Goal: Transaction & Acquisition: Purchase product/service

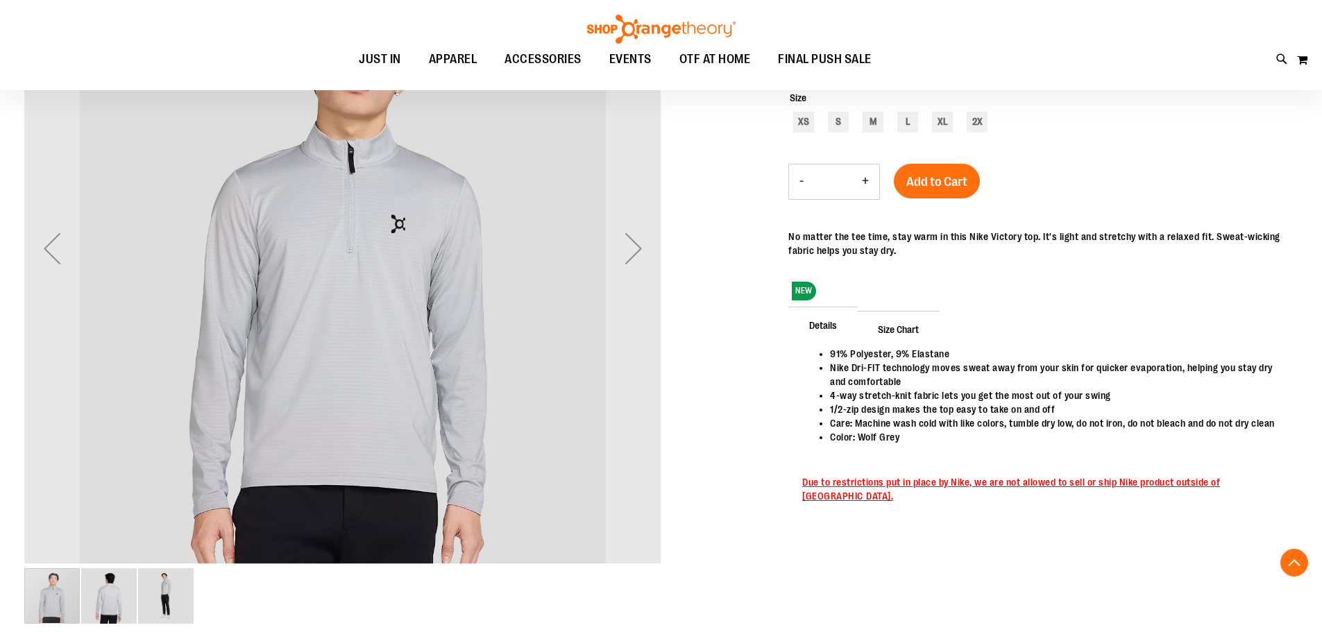
scroll to position [277, 0]
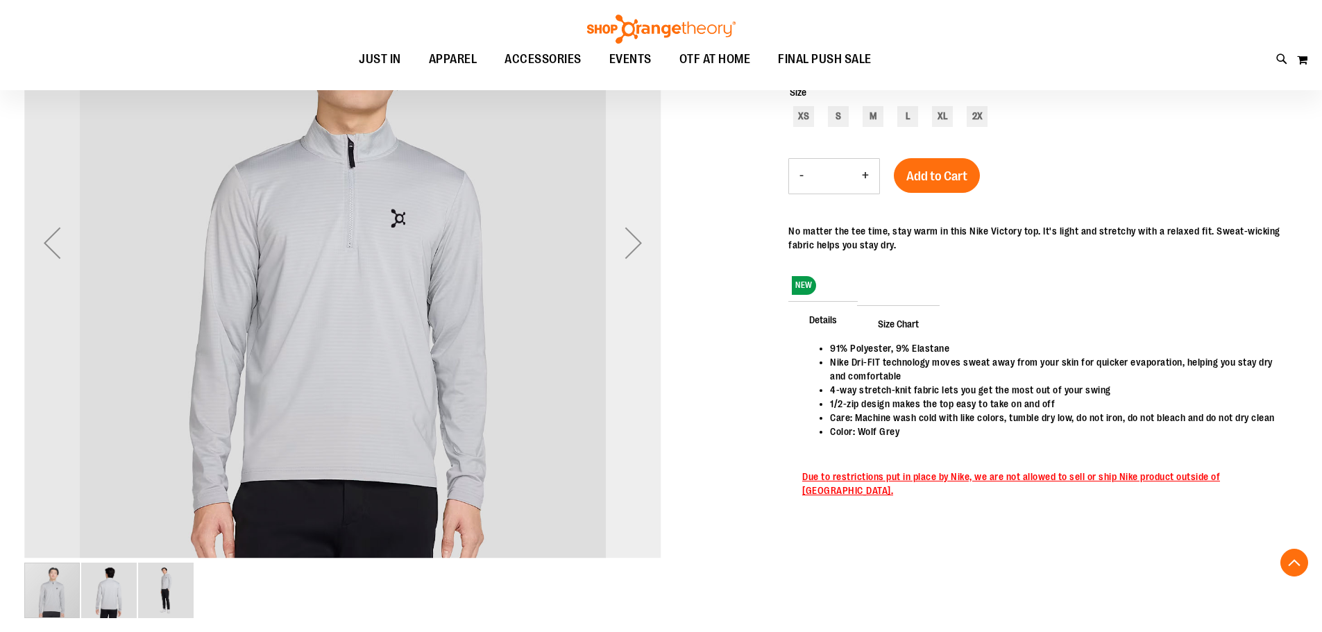
type input "**********"
click at [634, 253] on div "Next" at bounding box center [634, 243] width 56 height 56
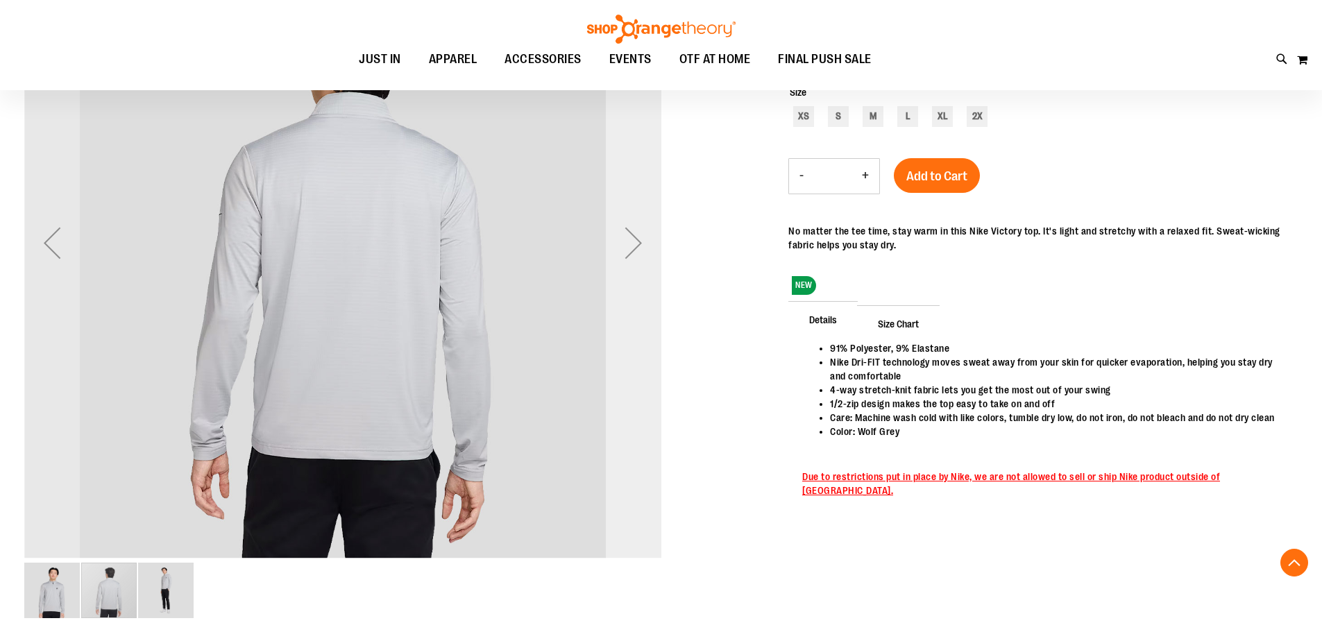
click at [634, 254] on div "Next" at bounding box center [634, 243] width 56 height 56
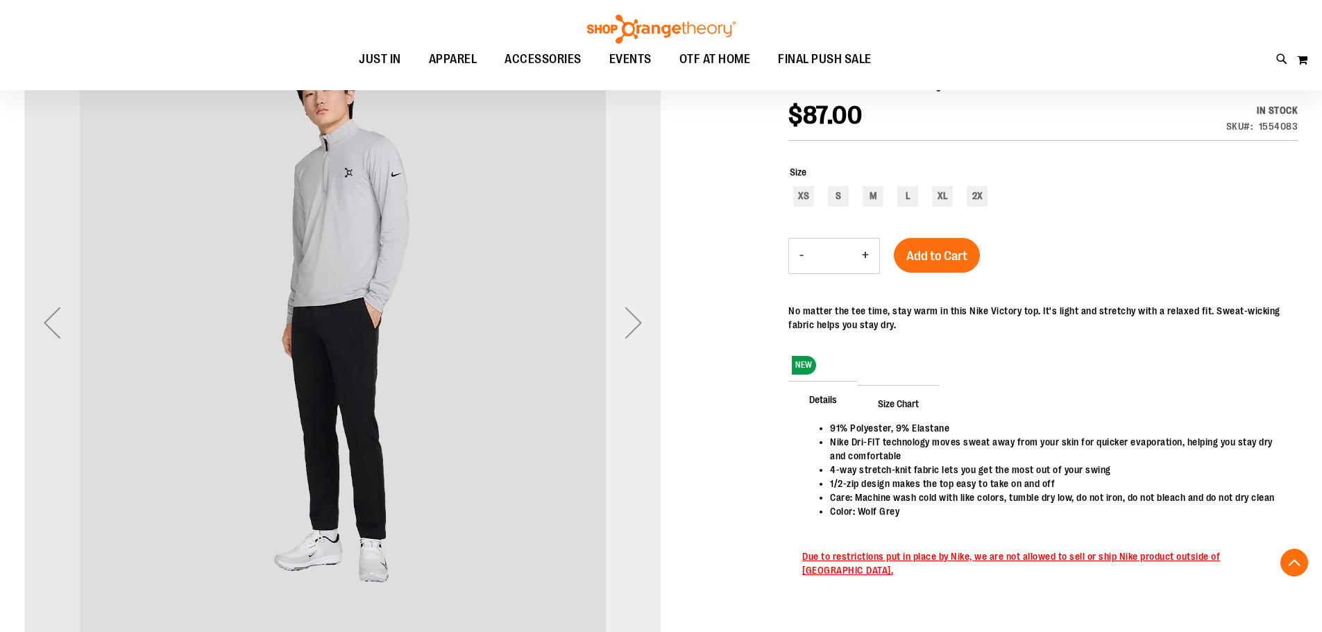
scroll to position [138, 0]
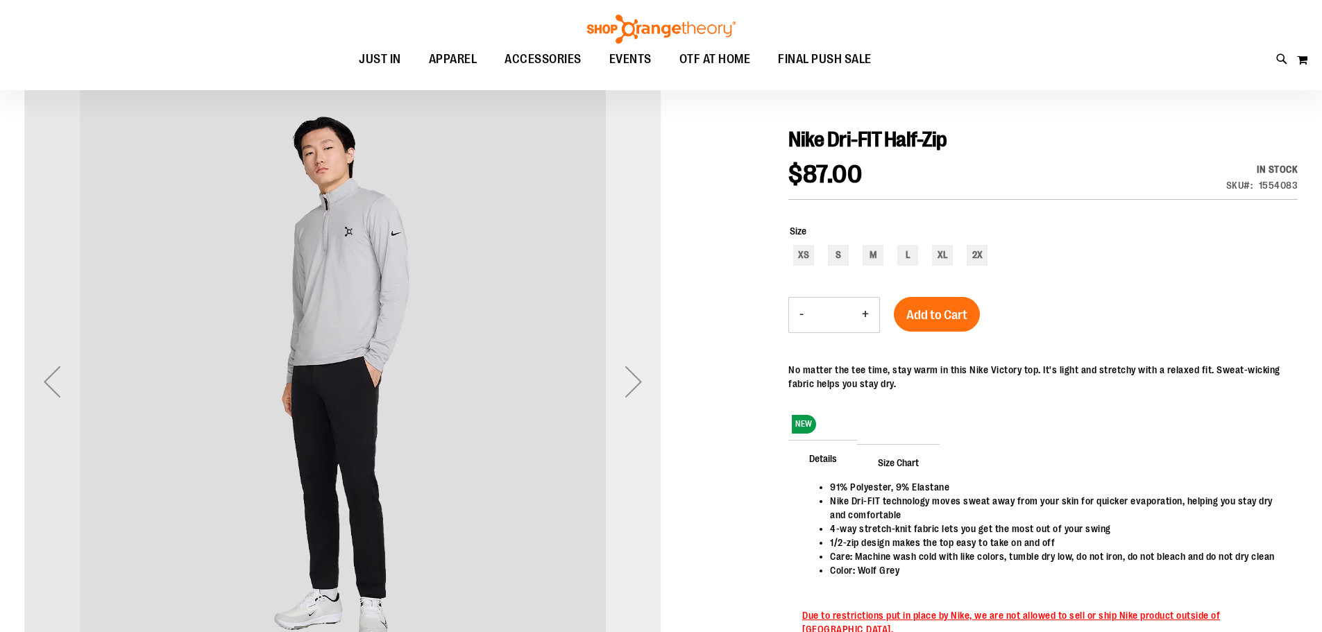
click at [629, 395] on div "Next" at bounding box center [634, 382] width 56 height 56
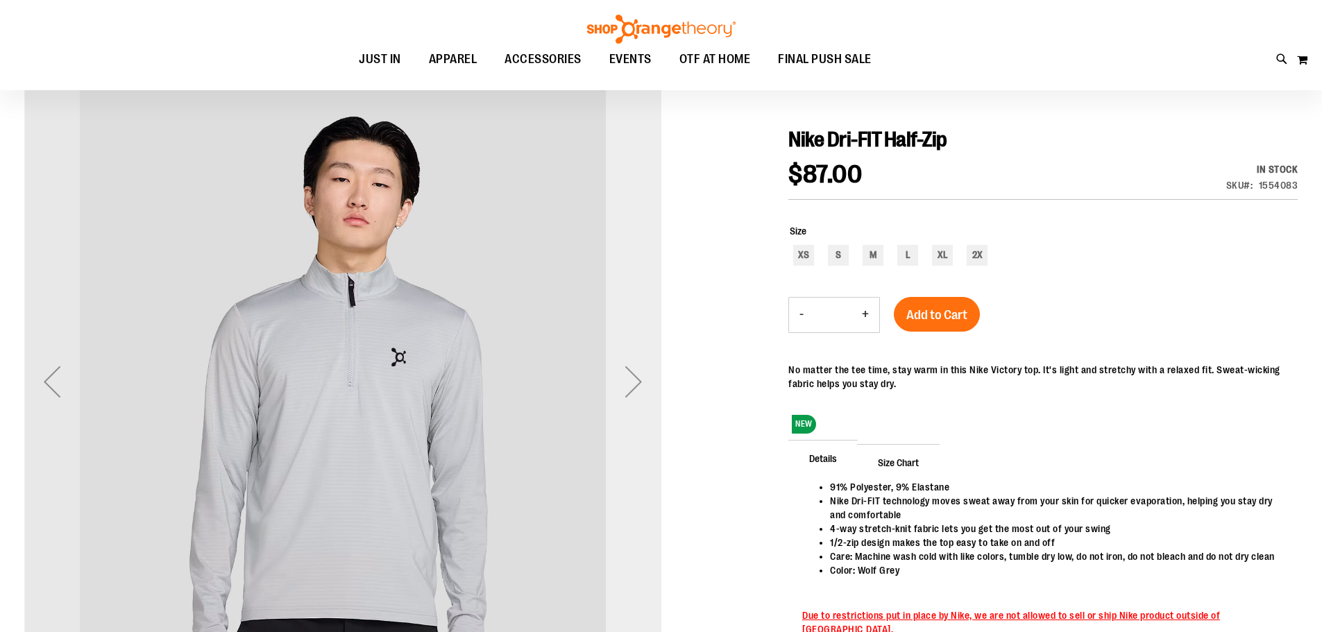
click at [629, 395] on div "Next" at bounding box center [634, 382] width 56 height 56
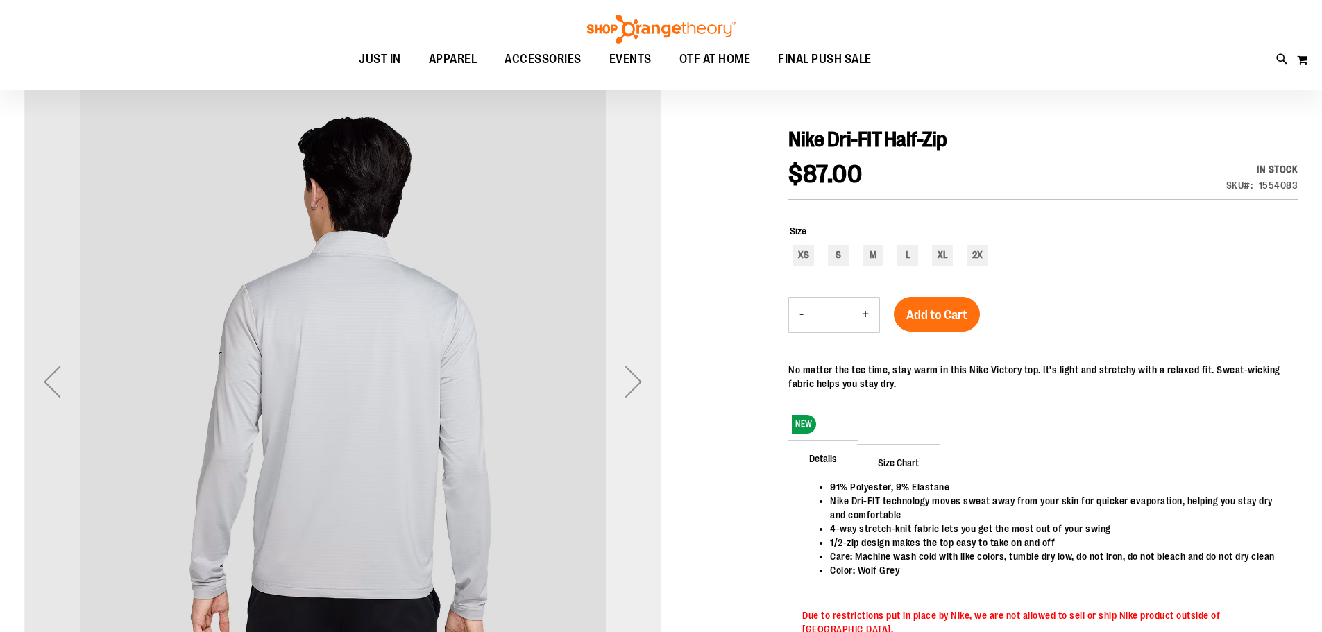
click at [629, 395] on div "Next" at bounding box center [634, 382] width 56 height 56
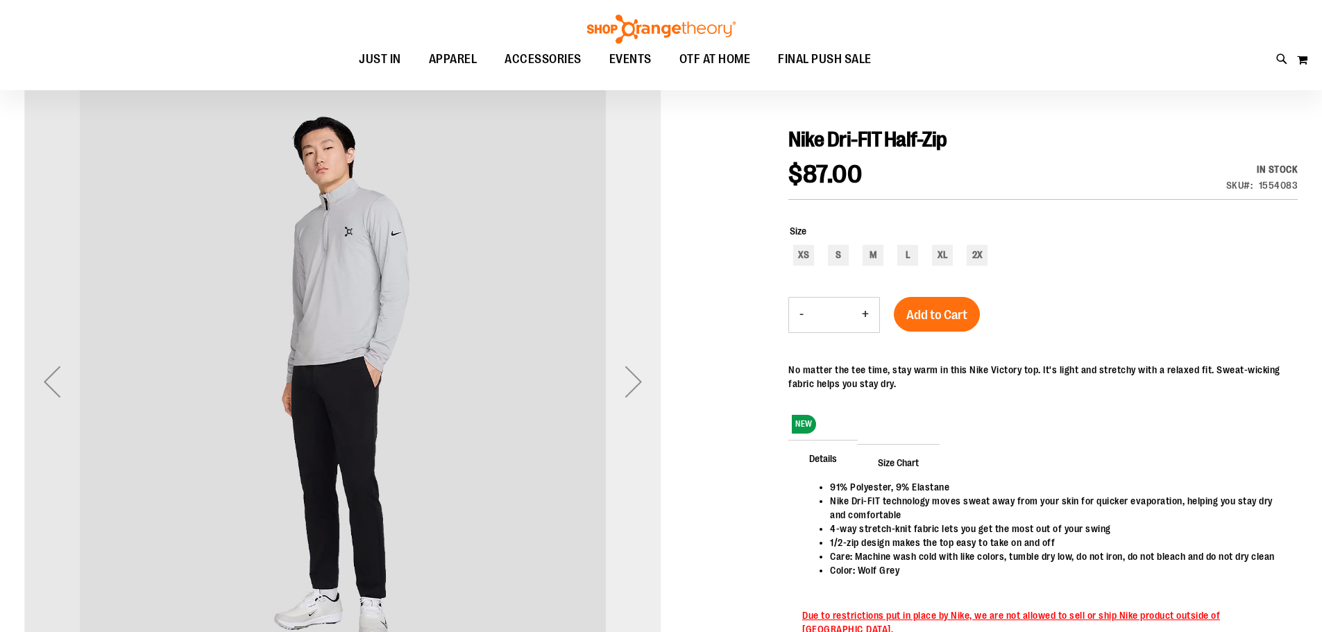
click at [629, 395] on div "Next" at bounding box center [634, 382] width 56 height 56
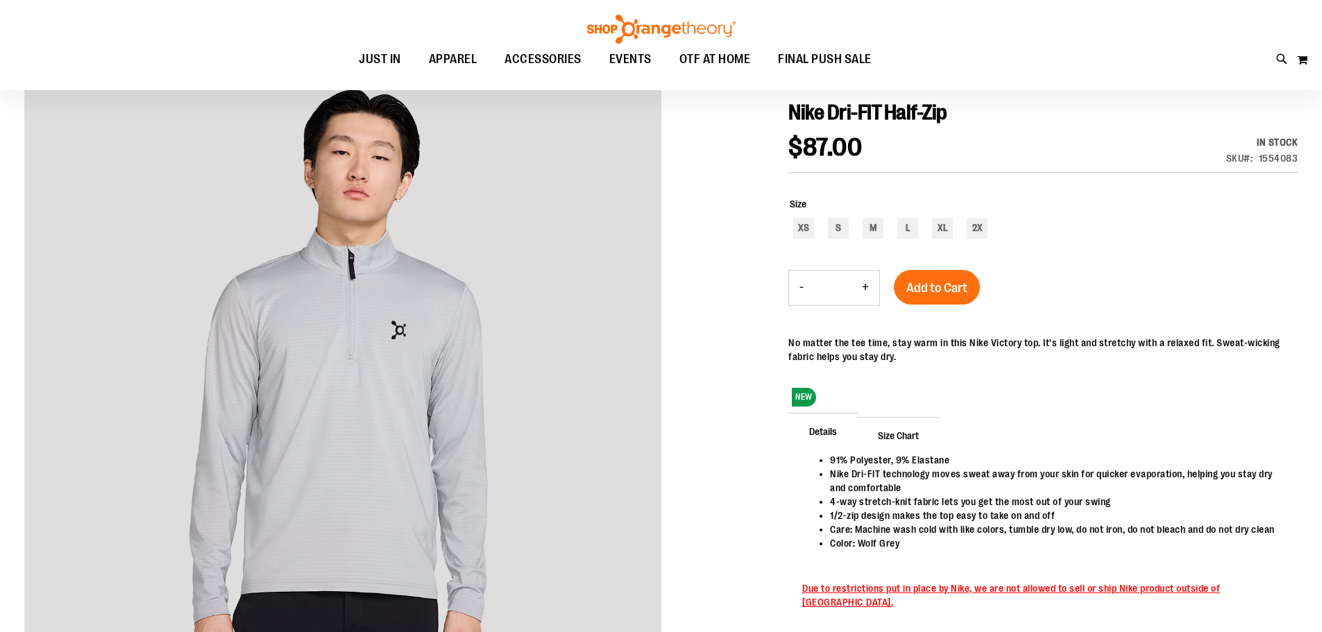
scroll to position [208, 0]
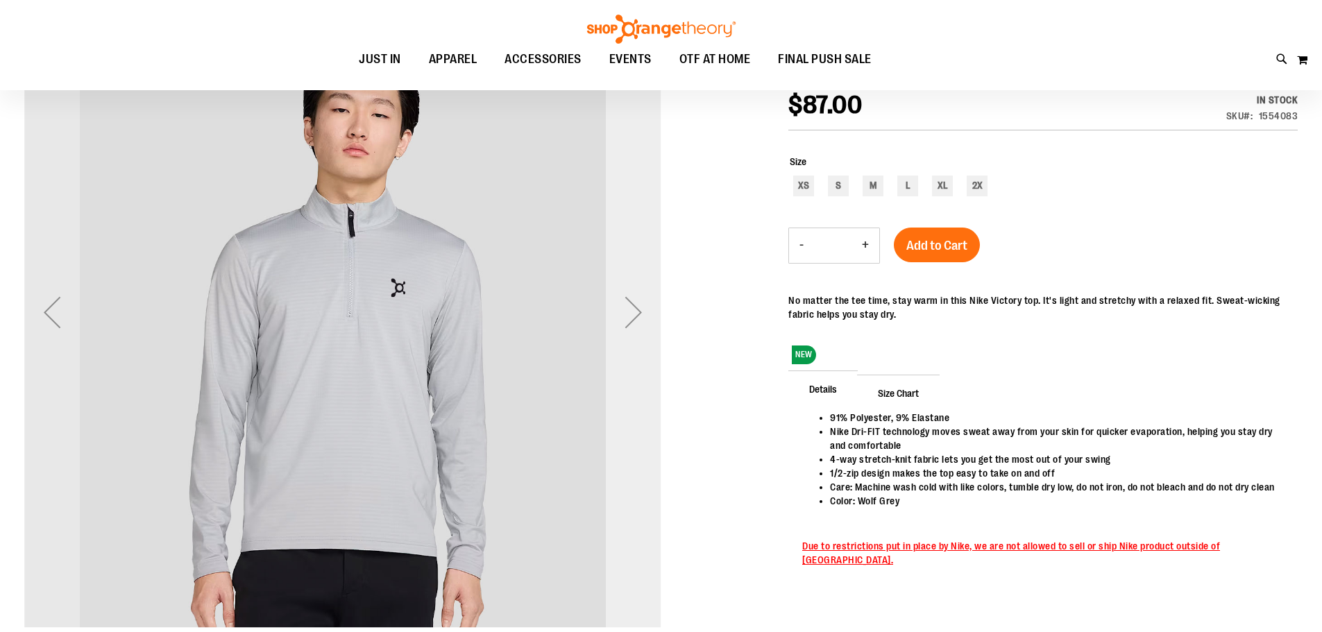
click at [636, 310] on div "Next" at bounding box center [634, 313] width 56 height 56
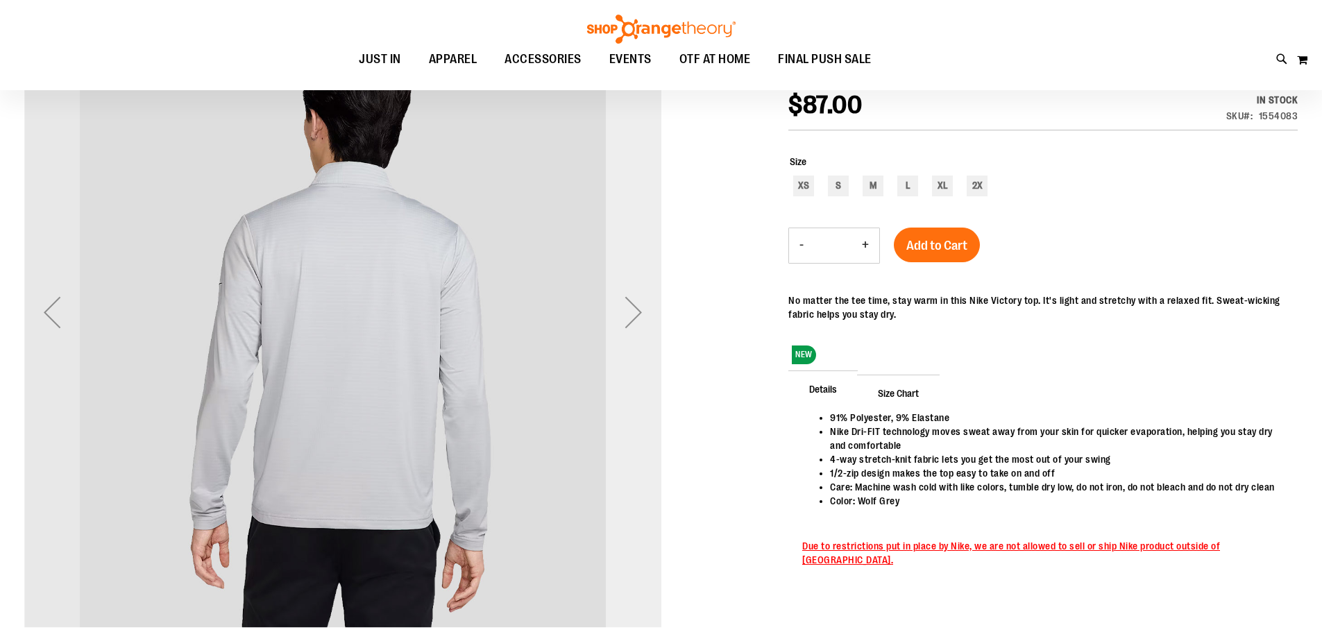
click at [636, 310] on div "Next" at bounding box center [634, 313] width 56 height 56
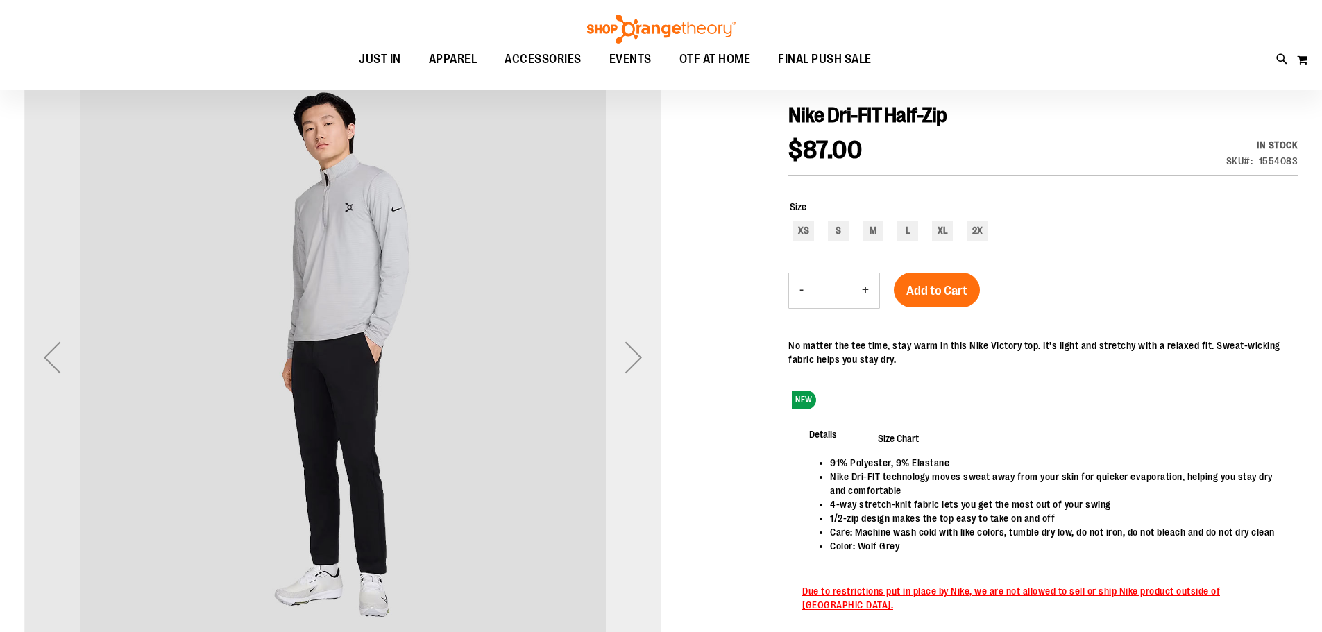
scroll to position [138, 0]
